Goal: Task Accomplishment & Management: Complete application form

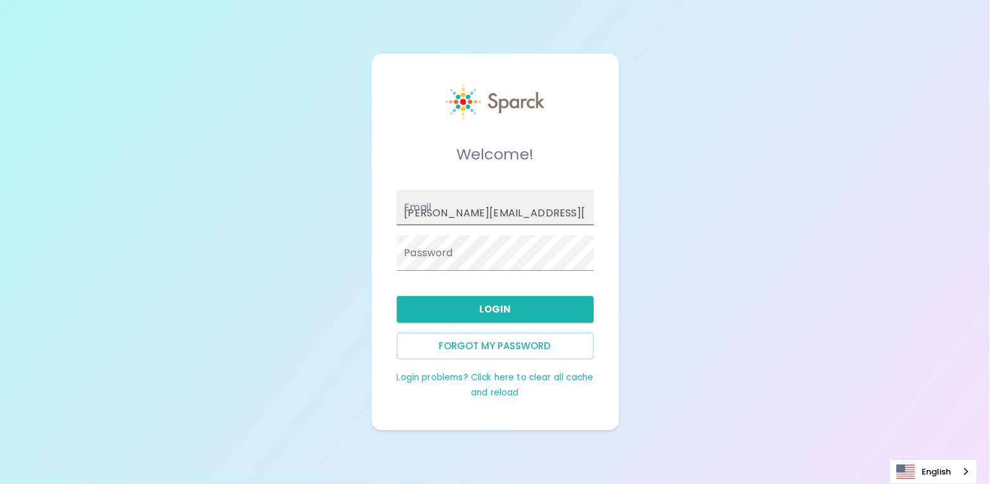
click at [500, 207] on input "[PERSON_NAME][EMAIL_ADDRESS][PERSON_NAME][DOMAIN_NAME]" at bounding box center [495, 207] width 197 height 35
type input "[PERSON_NAME][EMAIL_ADDRESS][DOMAIN_NAME]"
click at [501, 315] on button "Login" at bounding box center [495, 309] width 197 height 27
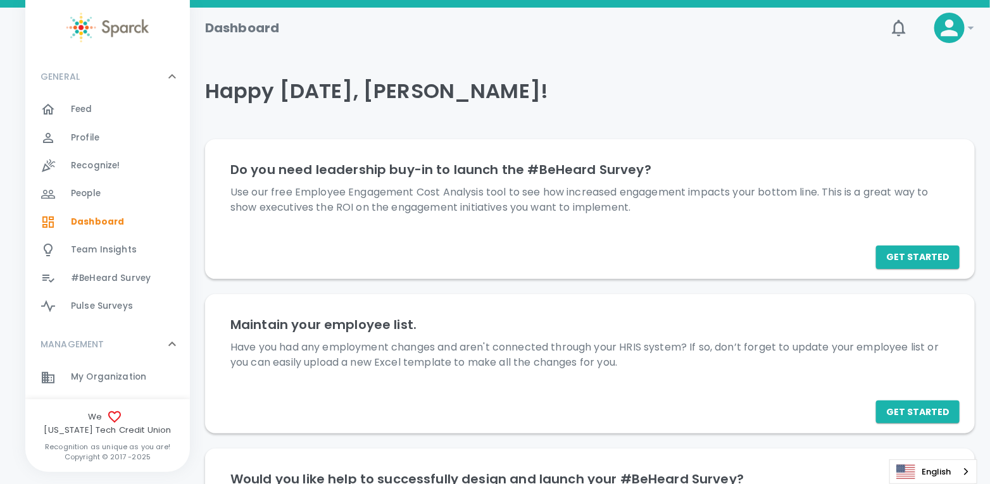
click at [99, 380] on span "My Organization" at bounding box center [108, 377] width 75 height 13
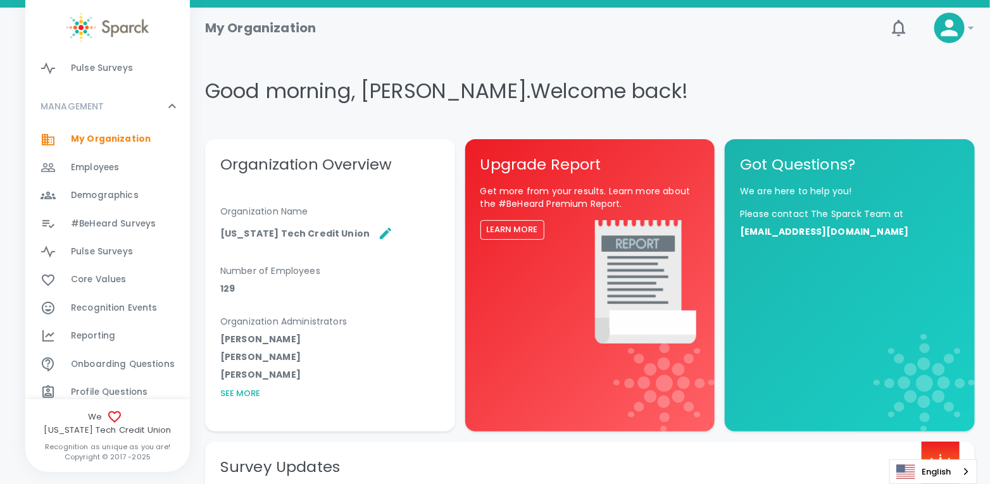
scroll to position [220, 0]
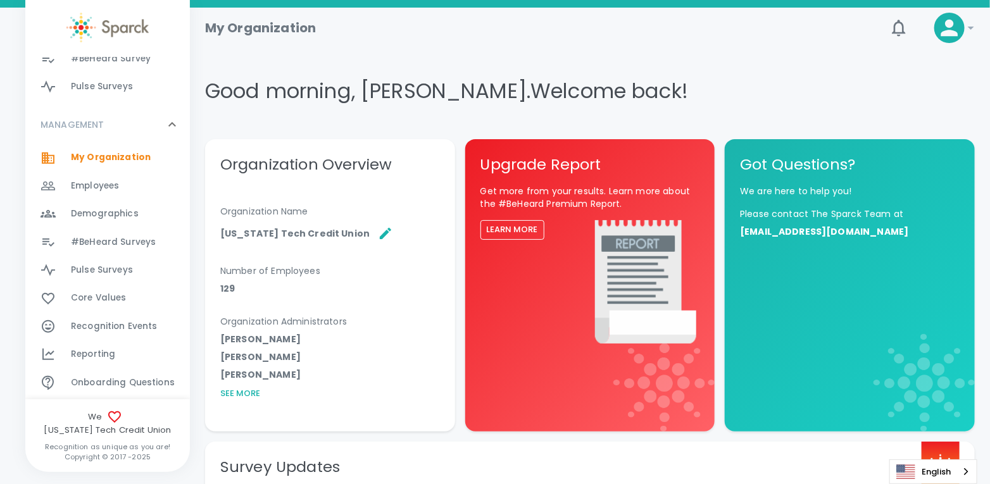
click at [121, 243] on span "#BeHeard Surveys" at bounding box center [113, 242] width 85 height 13
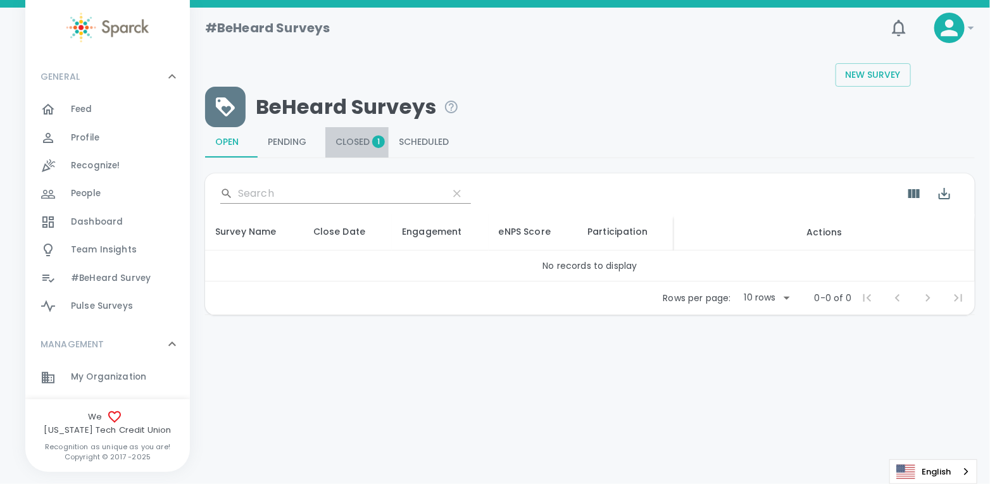
click at [359, 139] on span "Closed 1" at bounding box center [356, 142] width 43 height 11
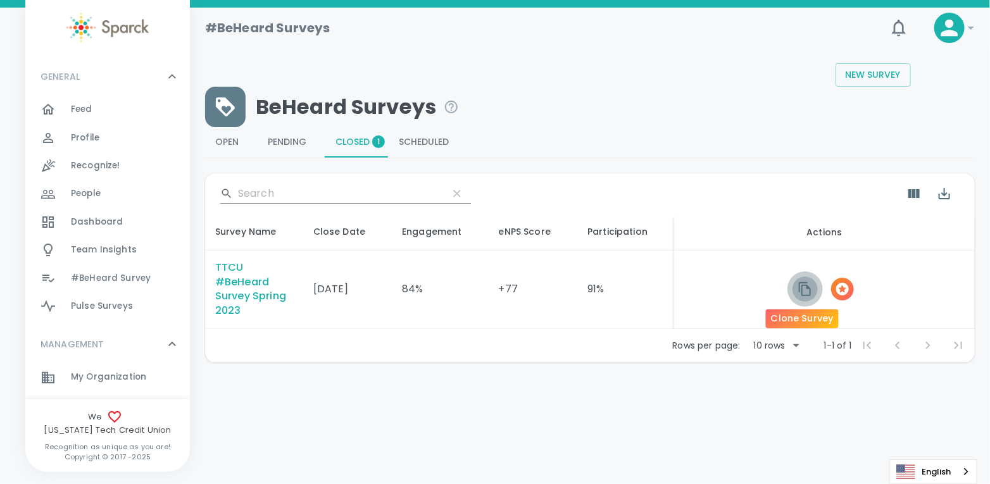
click at [804, 285] on icon "button" at bounding box center [805, 289] width 12 height 14
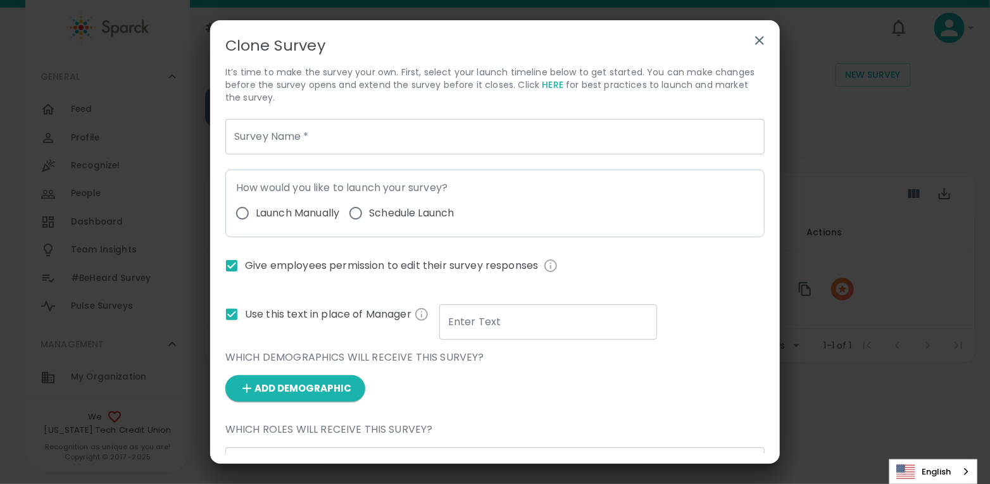
click at [762, 42] on icon "button" at bounding box center [759, 40] width 9 height 9
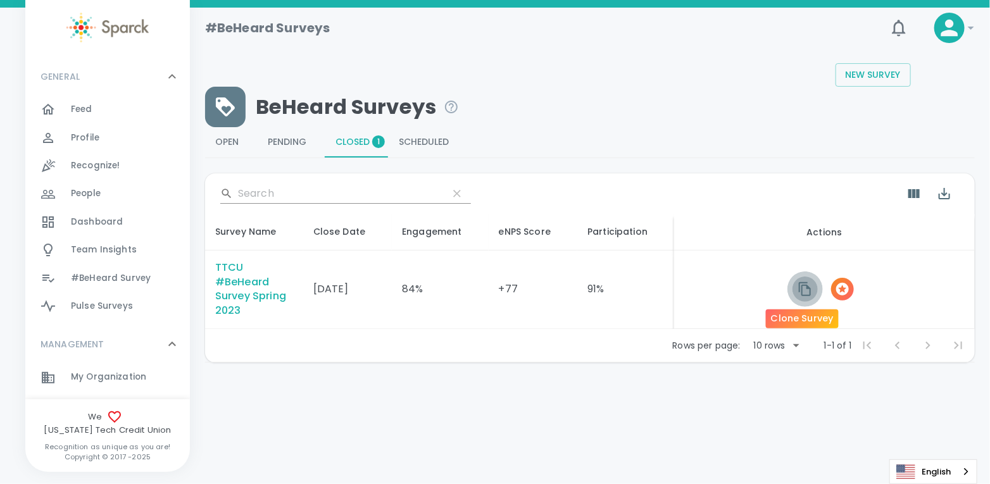
click at [801, 292] on icon "button" at bounding box center [804, 289] width 15 height 15
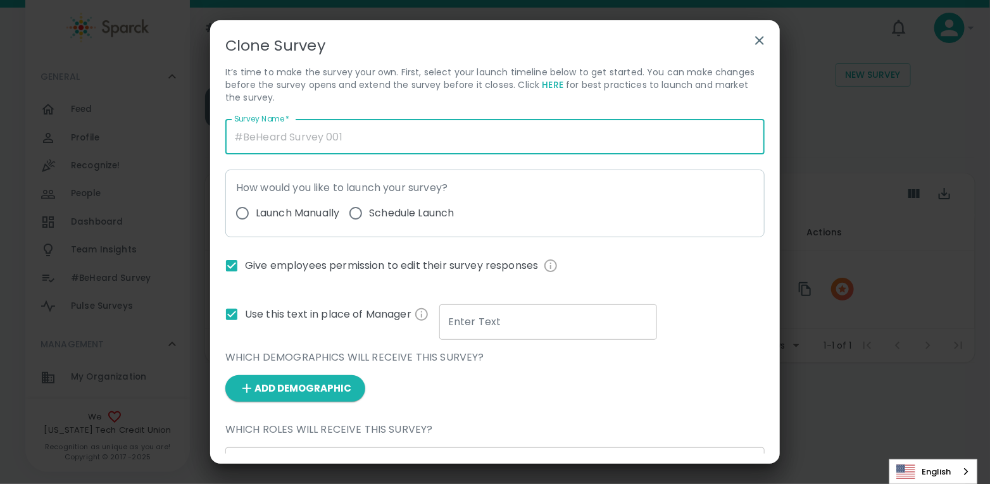
click at [282, 140] on input "Survey Name   *" at bounding box center [494, 136] width 539 height 35
type input "TTCU #BeHeard Survey - Fall 2025"
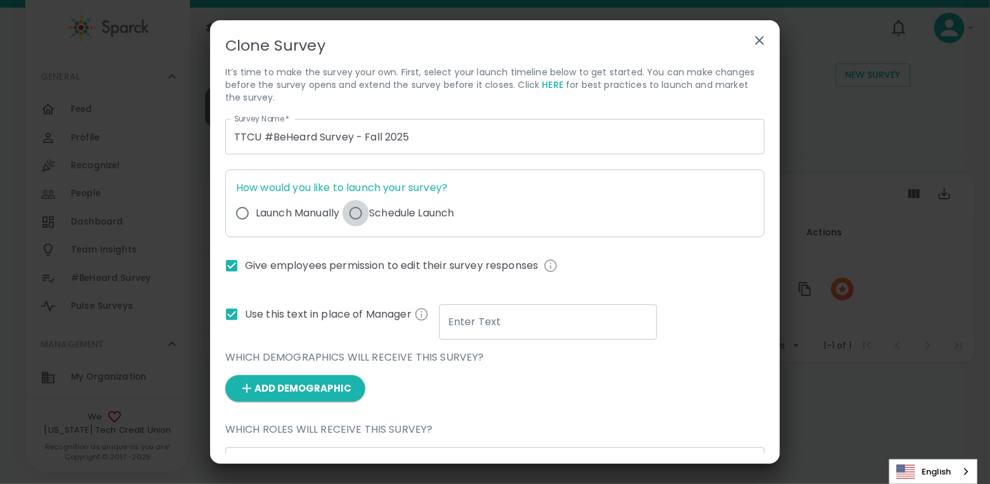
click at [362, 215] on input "Schedule Launch" at bounding box center [355, 213] width 27 height 27
radio input "true"
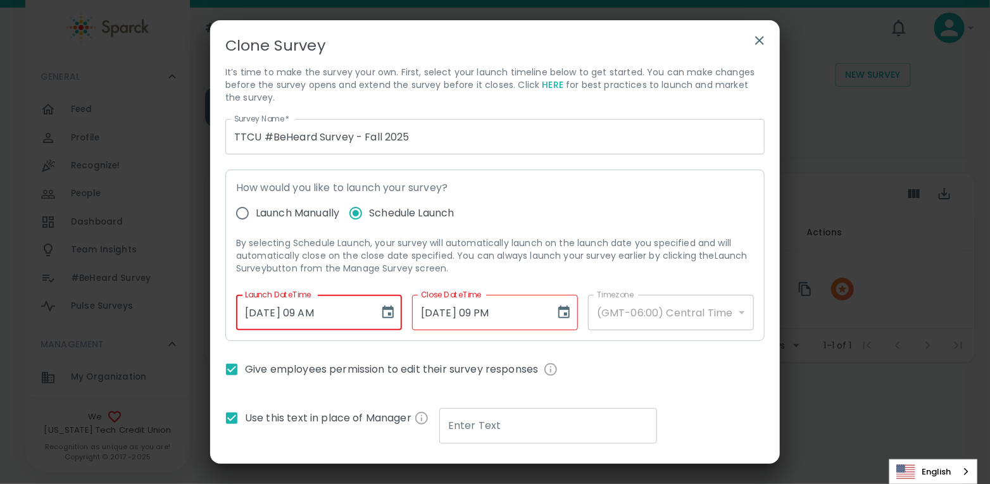
click at [301, 311] on input "[DATE] 09 AM" at bounding box center [303, 312] width 134 height 35
click at [254, 315] on input "[DATE] 09 AM" at bounding box center [303, 312] width 134 height 35
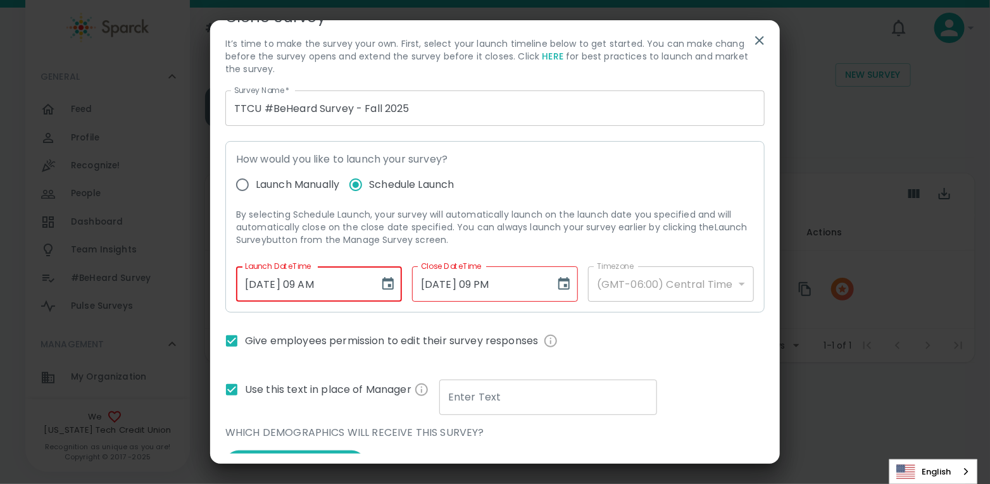
scroll to position [35, 0]
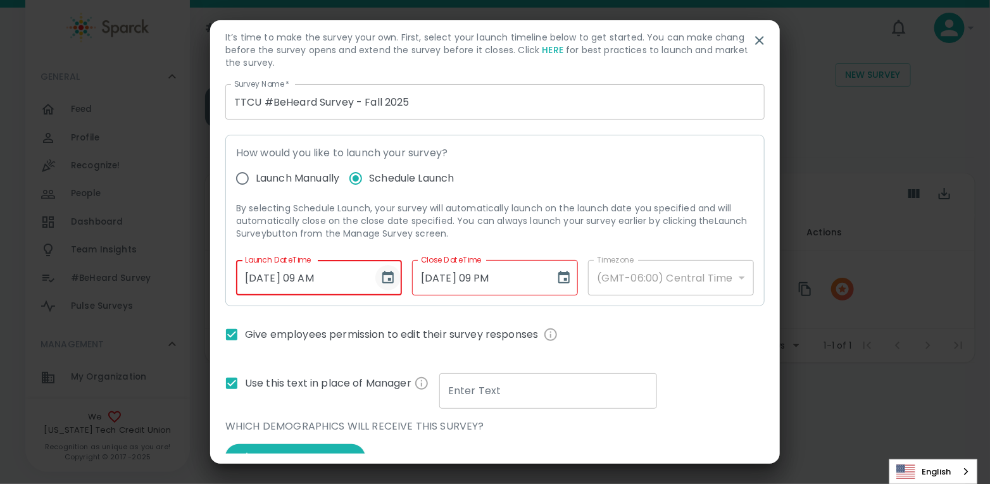
click at [389, 277] on icon "Choose date, selected date is Apr 24, 2023" at bounding box center [387, 277] width 15 height 15
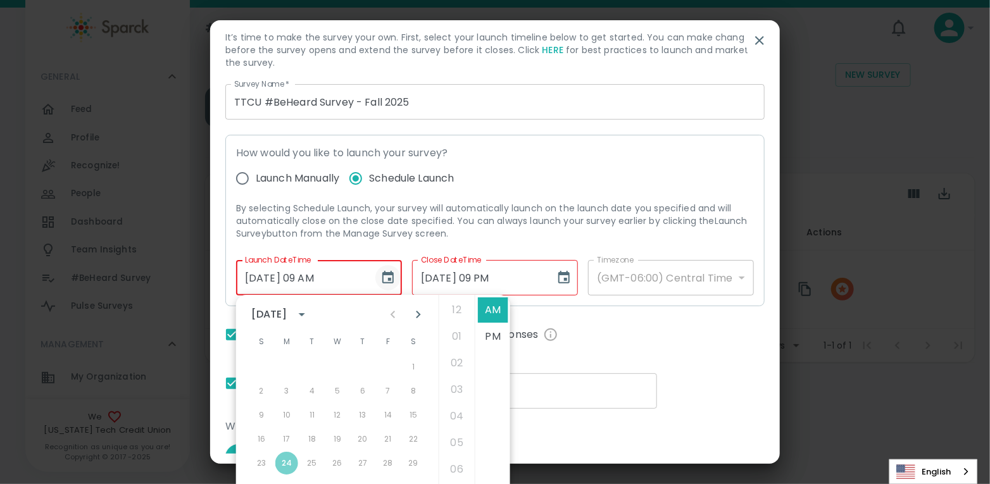
scroll to position [239, 0]
click at [309, 316] on icon "calendar view is open, switch to year view" at bounding box center [301, 314] width 15 height 15
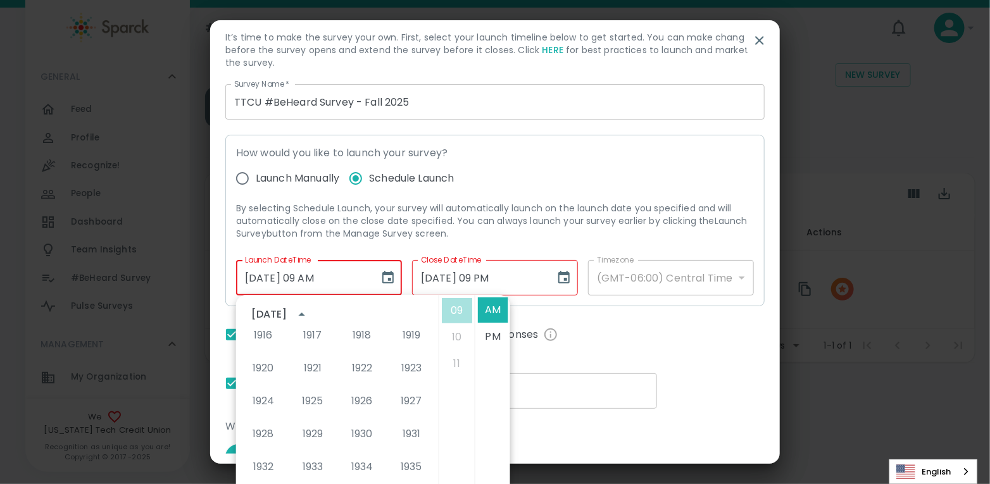
scroll to position [143, 0]
click at [289, 280] on input "[DATE] 09 AM" at bounding box center [303, 277] width 134 height 35
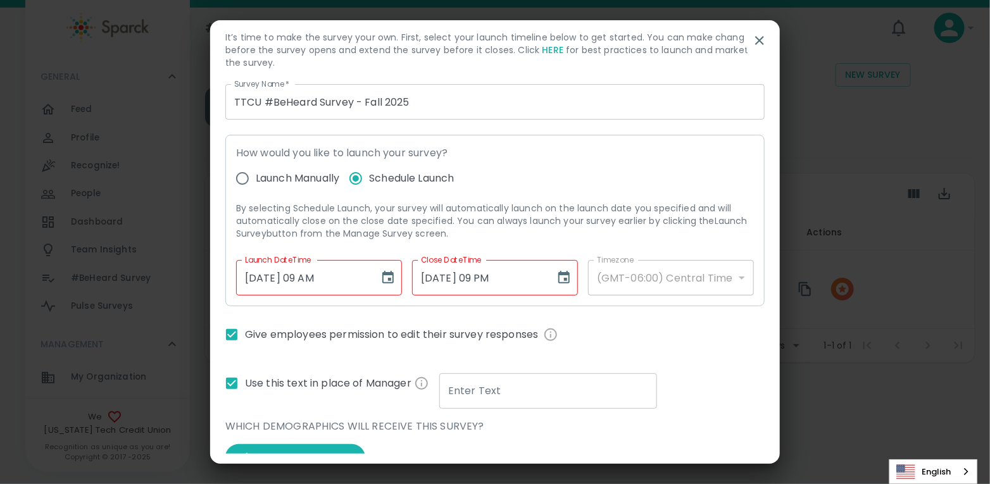
scroll to position [0, 0]
click at [300, 277] on input "[DATE] 09 AM" at bounding box center [303, 277] width 134 height 35
click at [258, 278] on input "MM/DD/YYYY hh aa" at bounding box center [303, 277] width 134 height 35
click at [387, 275] on icon "Choose date" at bounding box center [387, 277] width 15 height 15
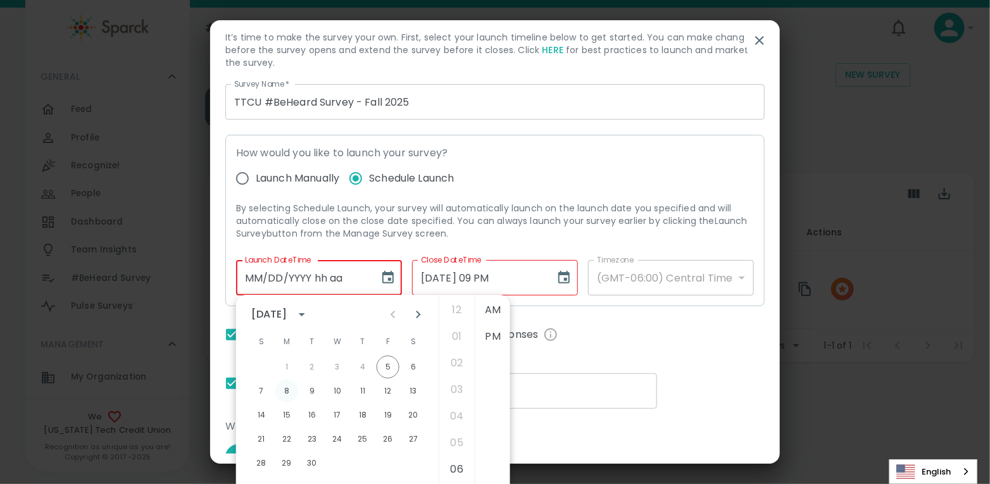
click at [290, 389] on button "8" at bounding box center [286, 391] width 23 height 23
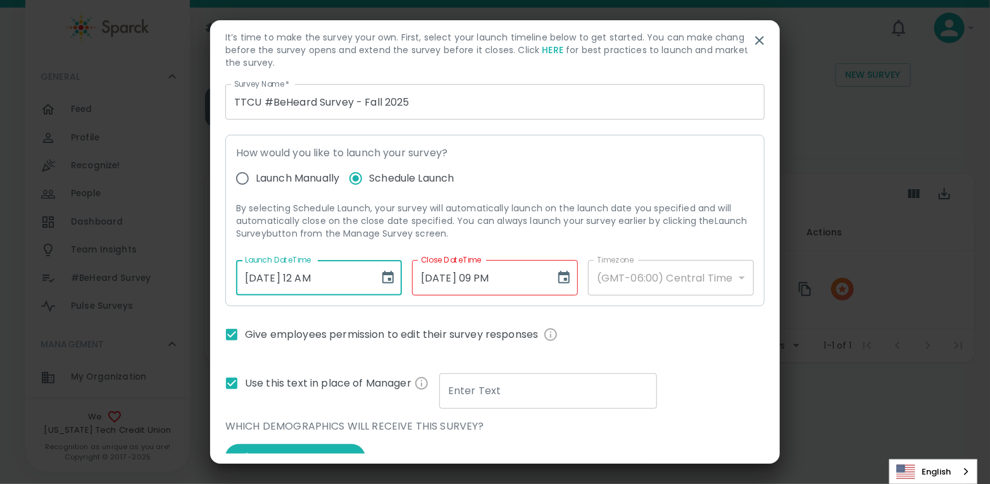
click at [315, 278] on input "[DATE] 12 AM" at bounding box center [303, 277] width 134 height 35
click at [329, 277] on input "[DATE] 12 AM" at bounding box center [303, 277] width 134 height 35
click at [315, 276] on input "[DATE] 12 AM" at bounding box center [303, 277] width 134 height 35
click at [444, 280] on input "[DATE] 09 PM" at bounding box center [479, 277] width 134 height 35
click at [427, 276] on input "[DATE] 09 PM" at bounding box center [479, 277] width 134 height 35
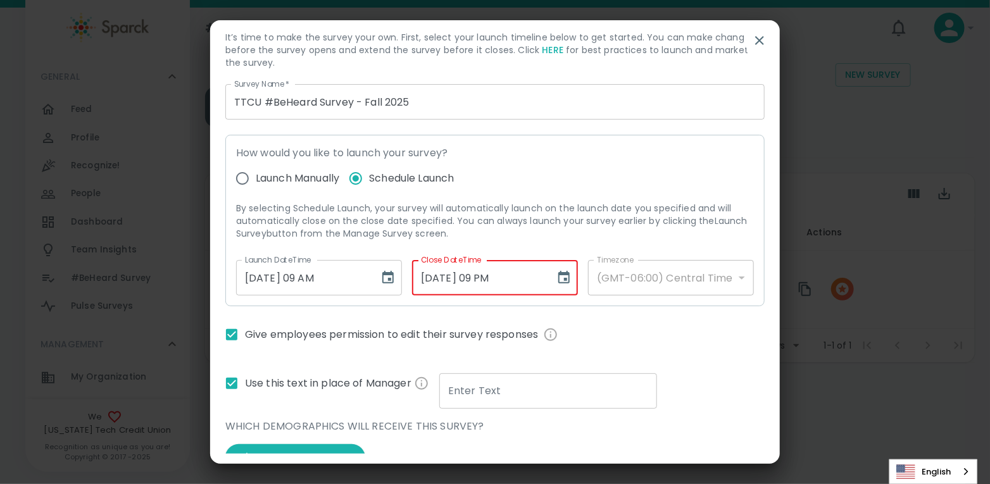
drag, startPoint x: 520, startPoint y: 282, endPoint x: 413, endPoint y: 286, distance: 107.0
click at [413, 286] on input "[DATE] 09 PM" at bounding box center [479, 277] width 134 height 35
click at [561, 278] on icon "Choose date" at bounding box center [563, 277] width 15 height 15
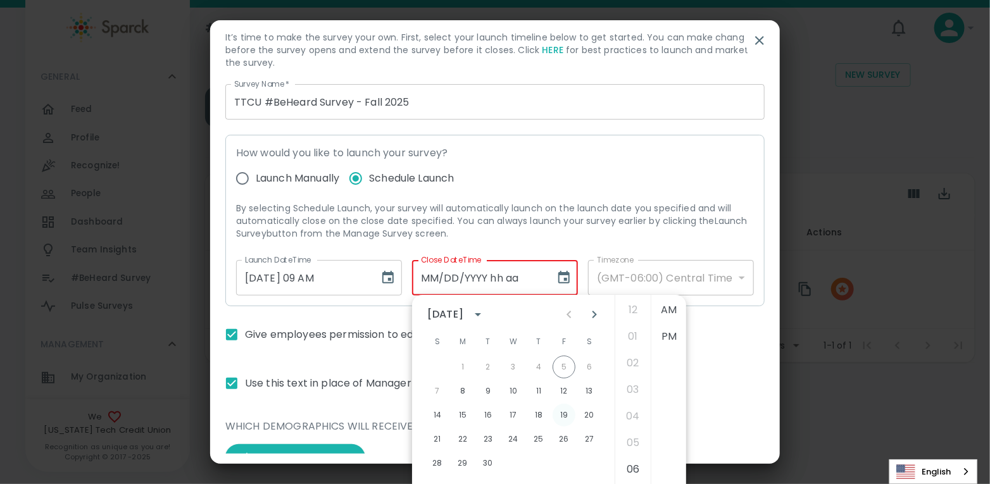
click at [563, 418] on button "19" at bounding box center [564, 415] width 23 height 23
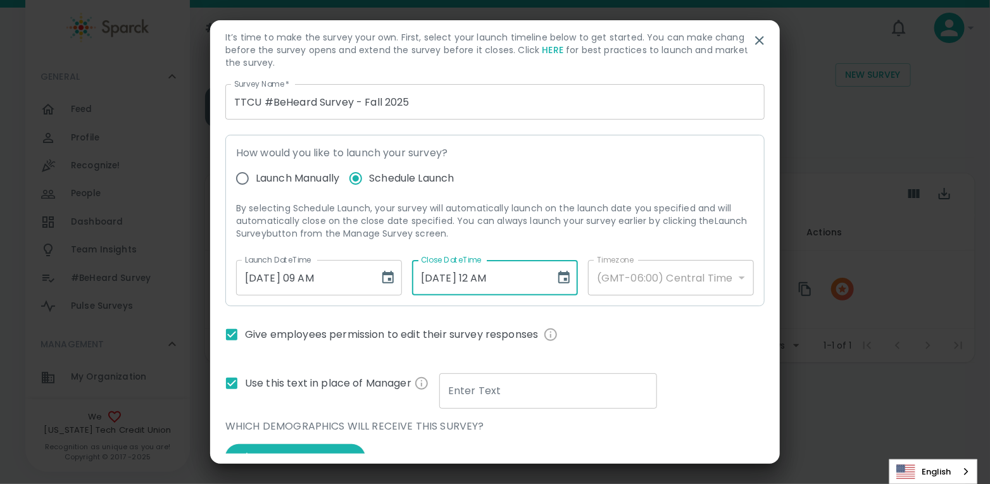
click at [486, 278] on input "[DATE] 12 AM" at bounding box center [479, 277] width 134 height 35
click at [505, 277] on input "[DATE] 05 AM" at bounding box center [479, 277] width 134 height 35
click at [612, 225] on p "By selecting Schedule Launch, your survey will automatically launch on the laun…" at bounding box center [495, 221] width 518 height 38
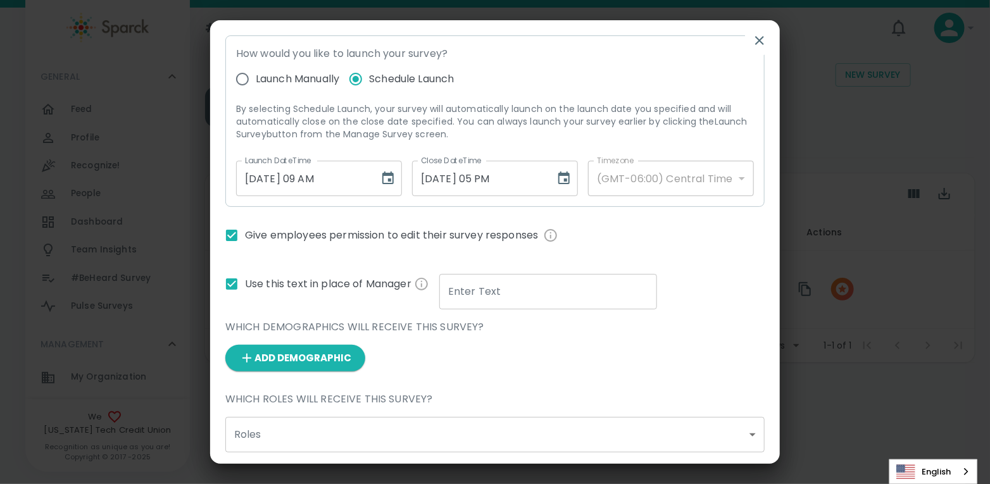
scroll to position [149, 0]
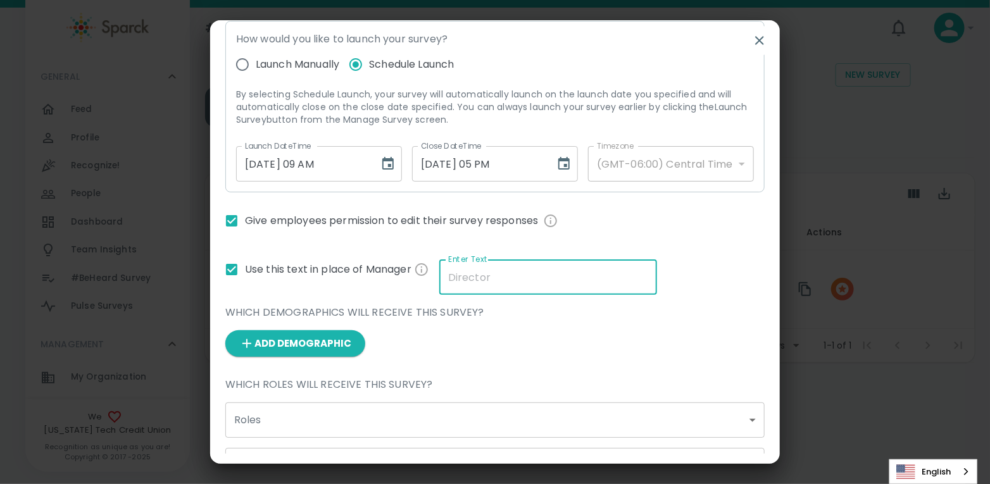
click at [504, 277] on input "Enter Text" at bounding box center [548, 276] width 218 height 35
type input "D"
type input "Direct Supervisor"
click at [670, 262] on div "Survey Name   * TTCU #BeHeard Survey - Fall 2025 Survey Name   * How would you …" at bounding box center [489, 391] width 549 height 863
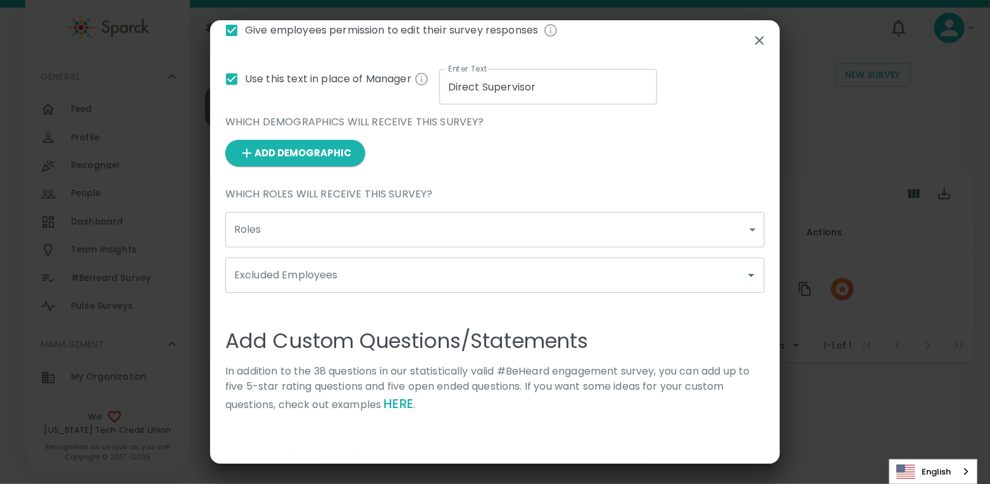
scroll to position [342, 0]
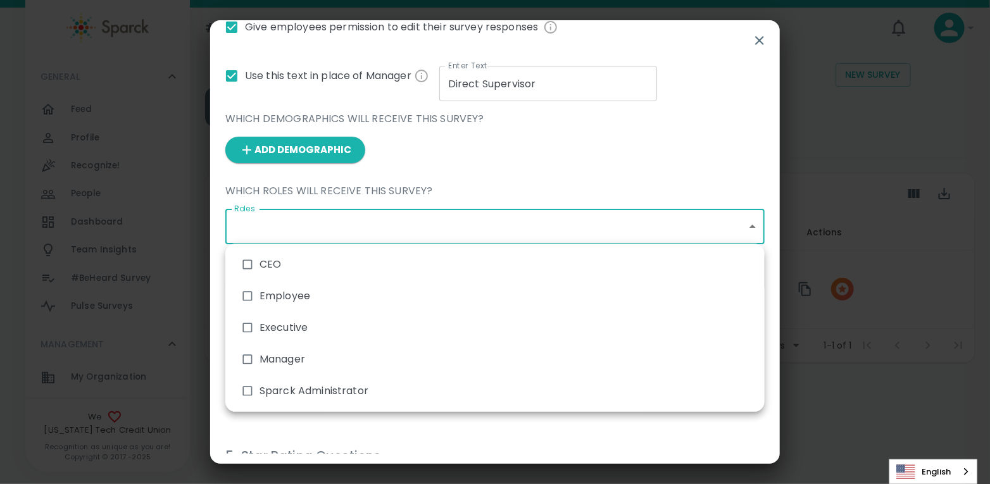
click at [332, 223] on body "Skip Navigation #BeHeard Surveys 0 ! GENERAL 0 Feed 0 Profile 0 Recognize! 0 Pe…" at bounding box center [495, 214] width 990 height 428
click at [519, 148] on div at bounding box center [495, 242] width 990 height 484
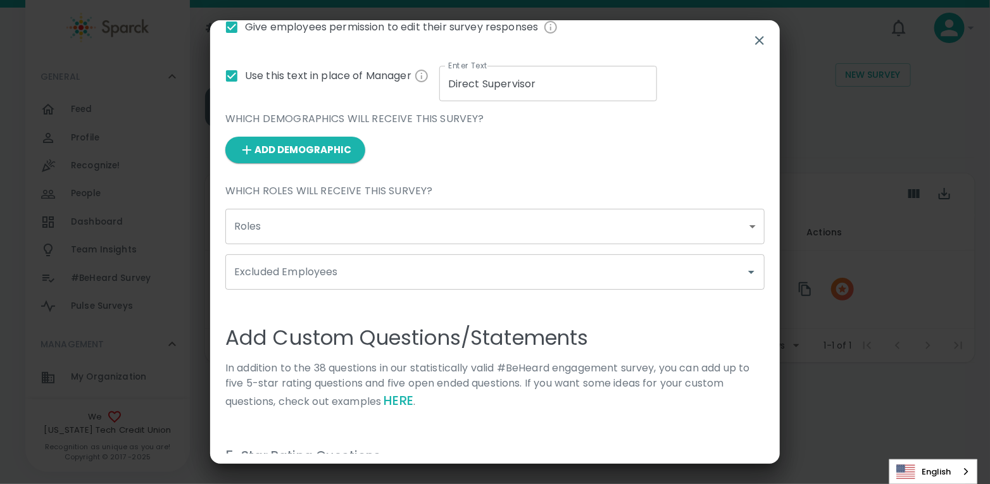
click at [590, 155] on div "Add Demographic" at bounding box center [489, 145] width 549 height 37
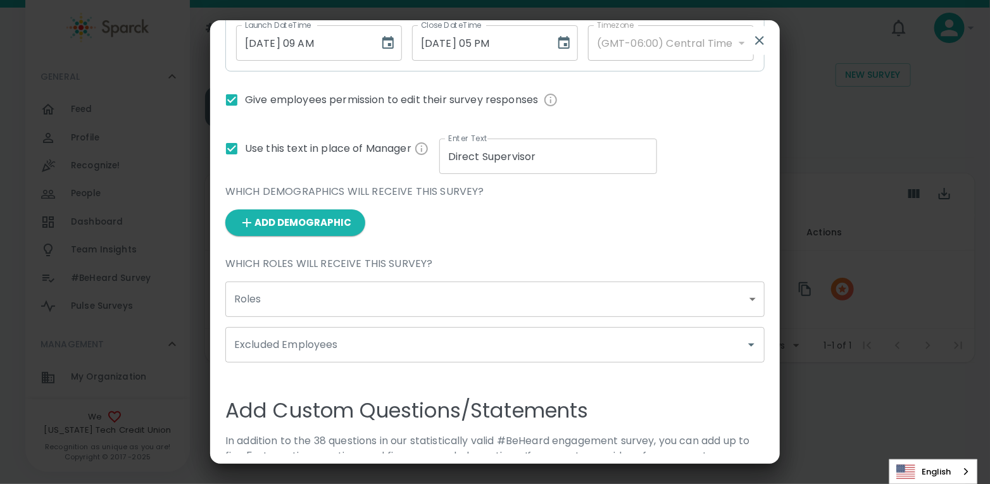
scroll to position [271, 0]
click at [342, 222] on button "Add Demographic" at bounding box center [295, 221] width 140 height 27
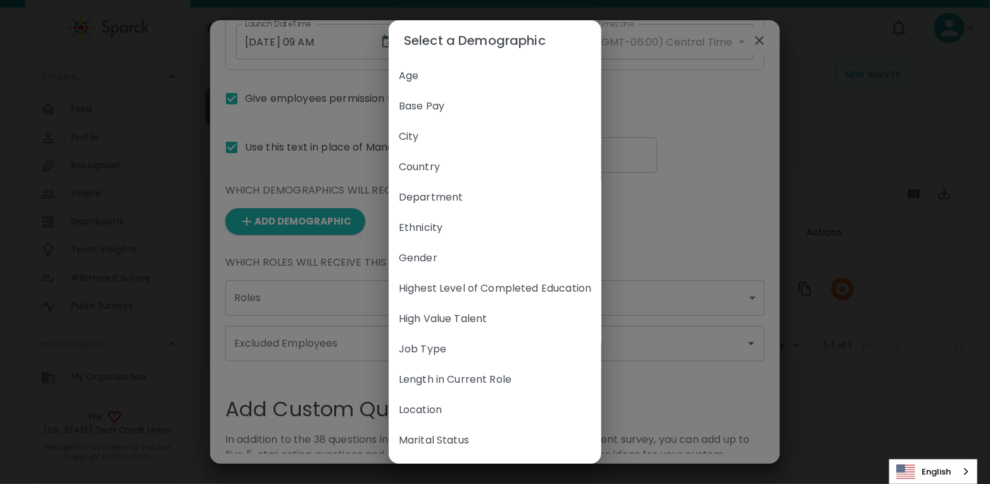
click at [702, 139] on div "Select a Demographic Age Base Pay City Country Department Ethnicity Gender High…" at bounding box center [495, 242] width 990 height 484
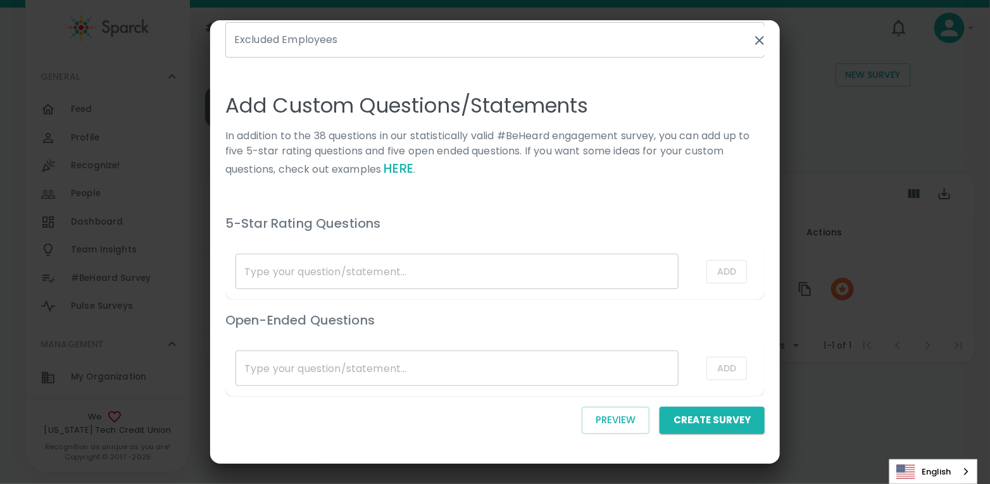
scroll to position [576, 0]
click at [297, 375] on input "list table" at bounding box center [456, 366] width 443 height 35
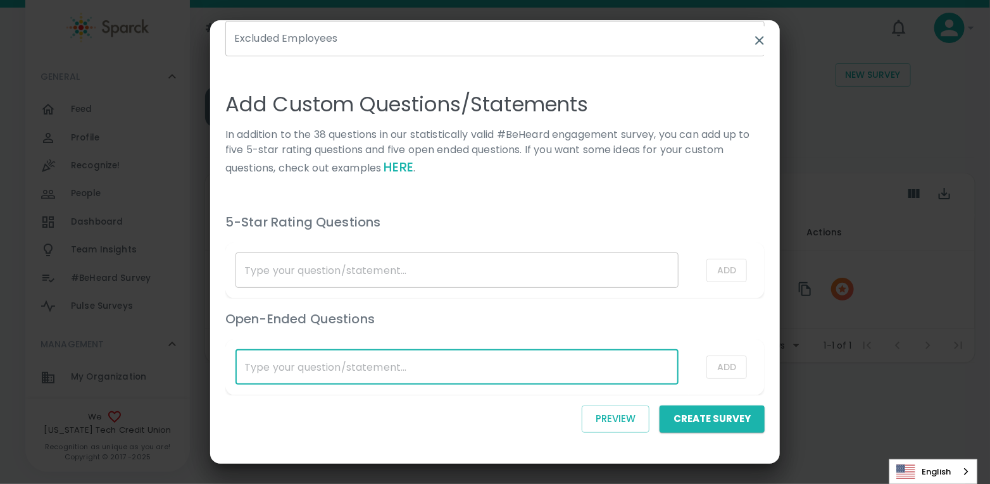
paste input "What other concerns, comments, or feedback would you like to share?"
type input "What other concerns, comments, or feedback would you like to share?"
click at [732, 367] on button "Add" at bounding box center [726, 367] width 41 height 23
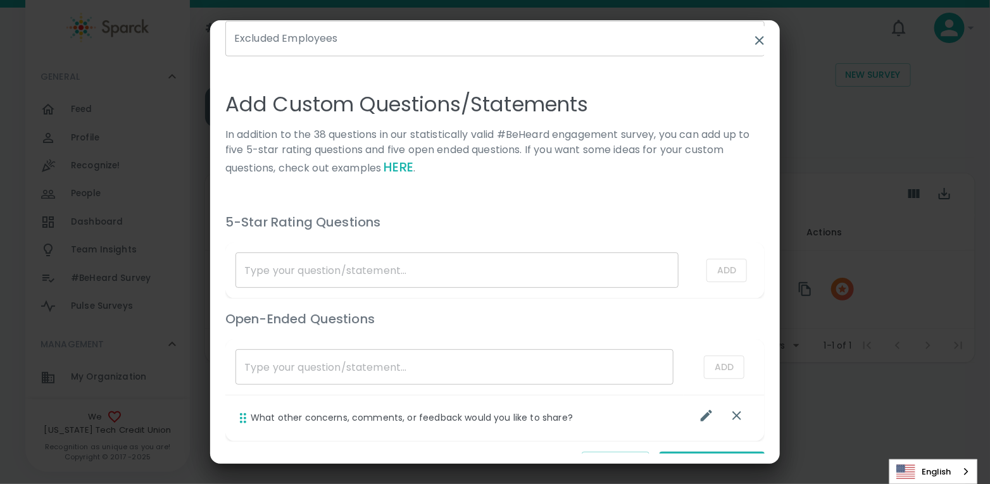
scroll to position [621, 0]
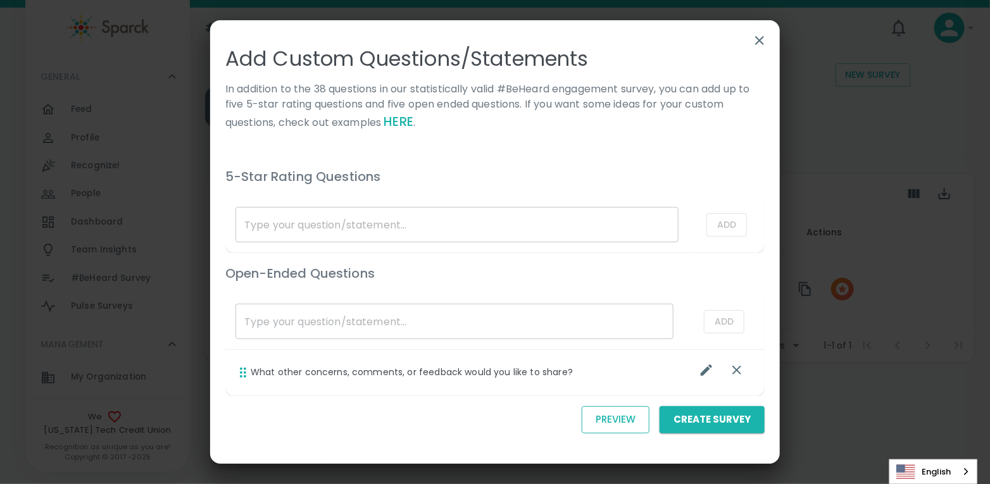
click at [612, 422] on button "Preview" at bounding box center [616, 419] width 68 height 27
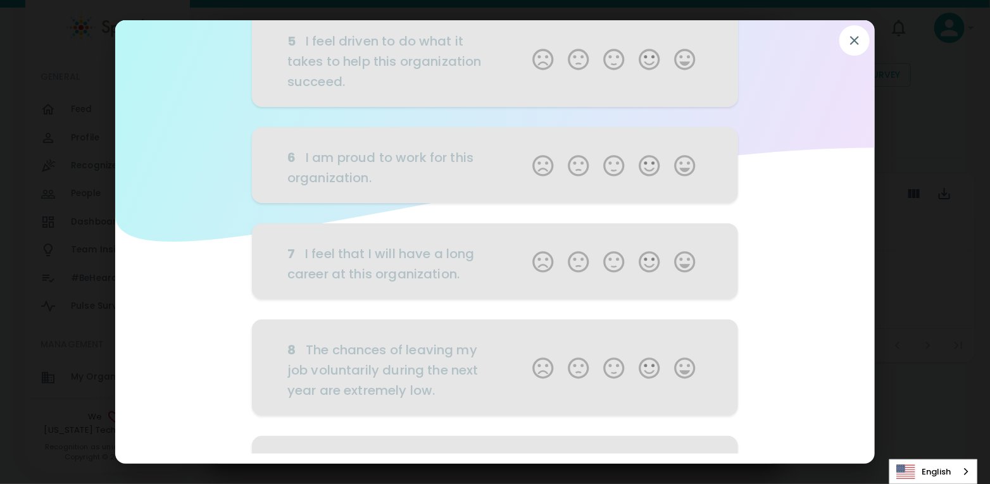
scroll to position [799, 0]
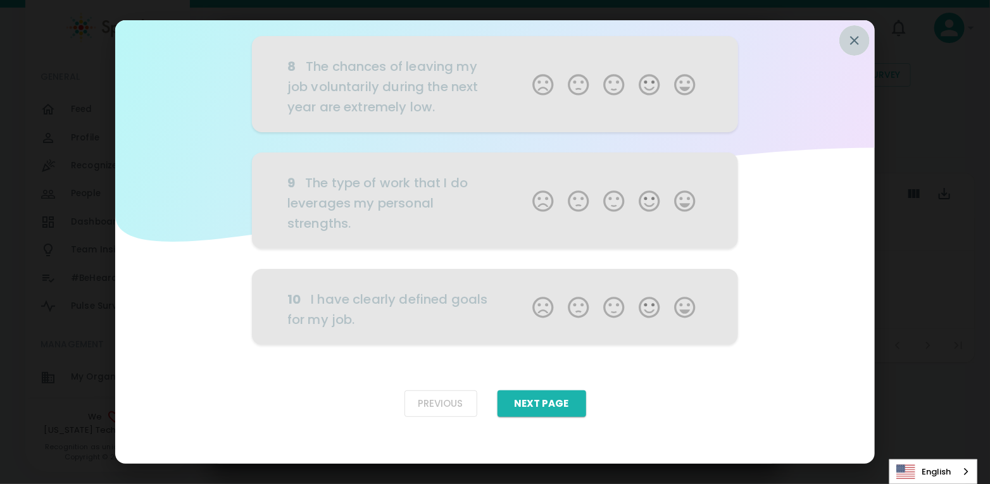
click at [854, 41] on icon "button" at bounding box center [854, 40] width 9 height 9
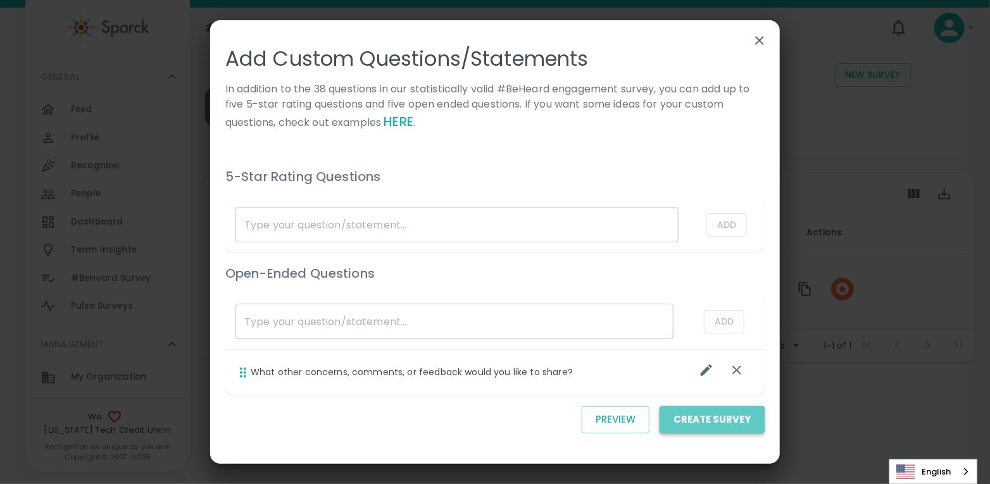
click at [711, 420] on button "Create Survey" at bounding box center [711, 419] width 105 height 27
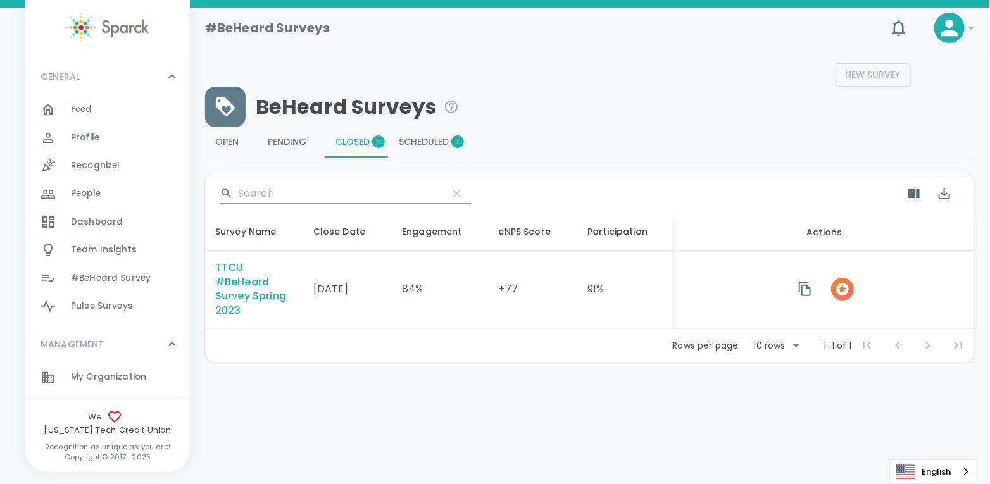
click at [434, 144] on span "Scheduled 1" at bounding box center [428, 142] width 59 height 11
click at [430, 141] on span "Scheduled 1" at bounding box center [428, 142] width 59 height 11
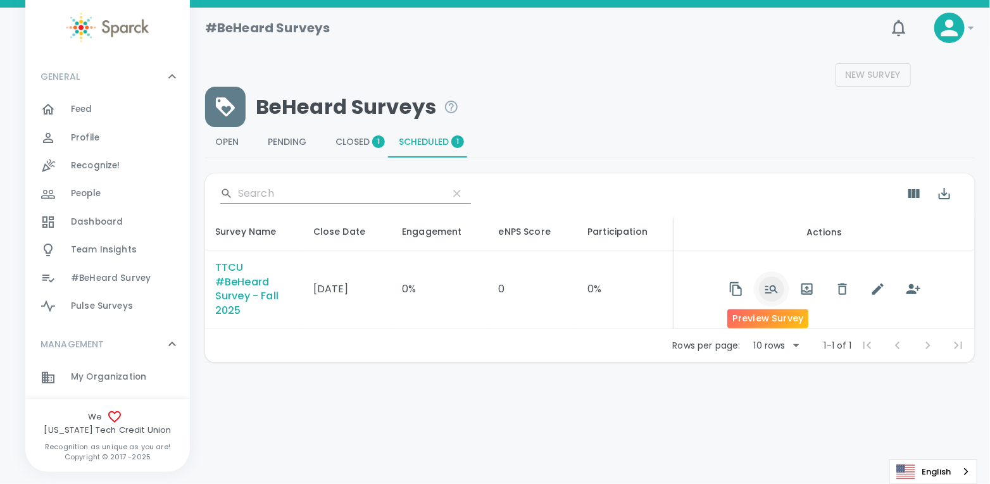
click at [768, 289] on icon "button" at bounding box center [771, 289] width 13 height 8
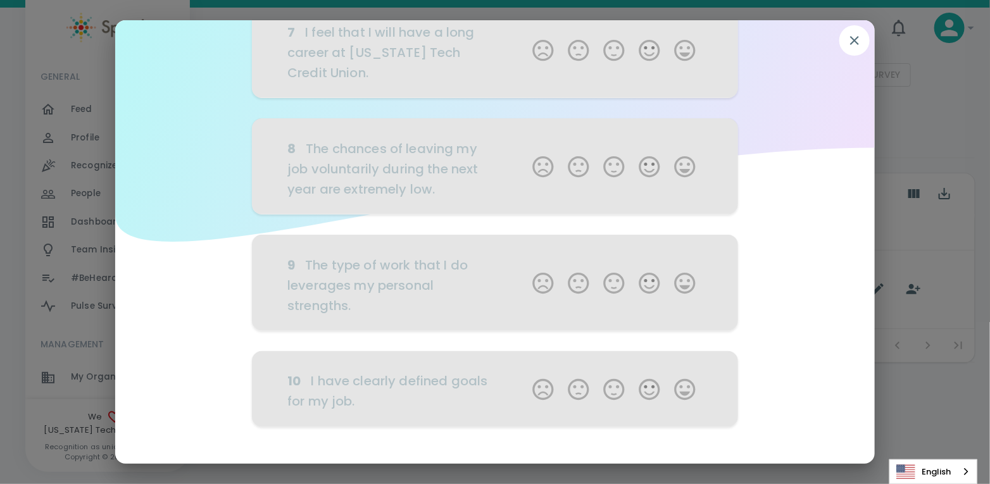
scroll to position [839, 0]
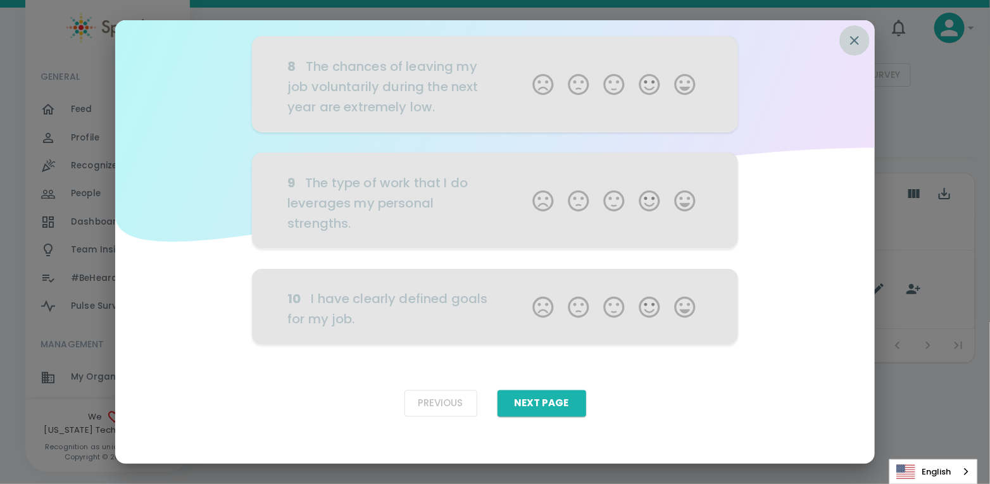
click at [854, 36] on icon "button" at bounding box center [854, 40] width 15 height 15
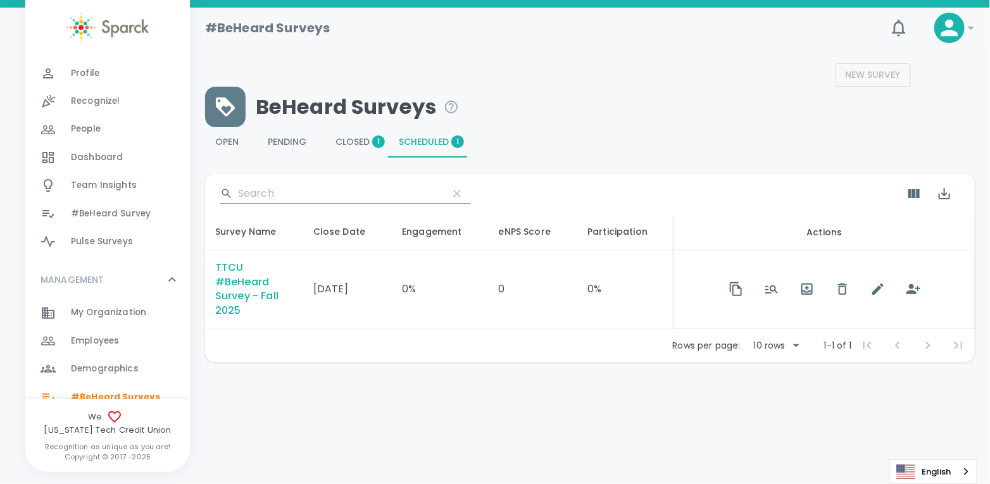
scroll to position [76, 0]
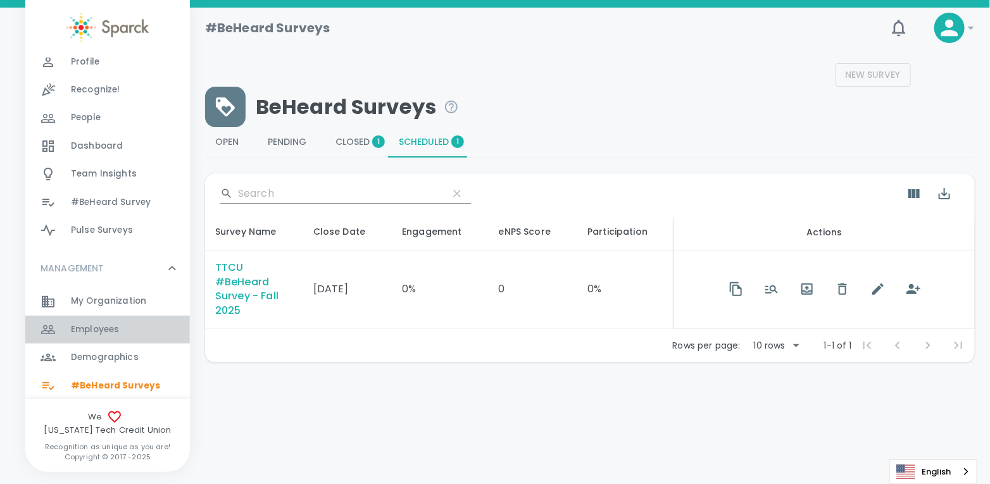
click at [94, 327] on span "Employees" at bounding box center [95, 329] width 48 height 13
